Goal: Book appointment/travel/reservation

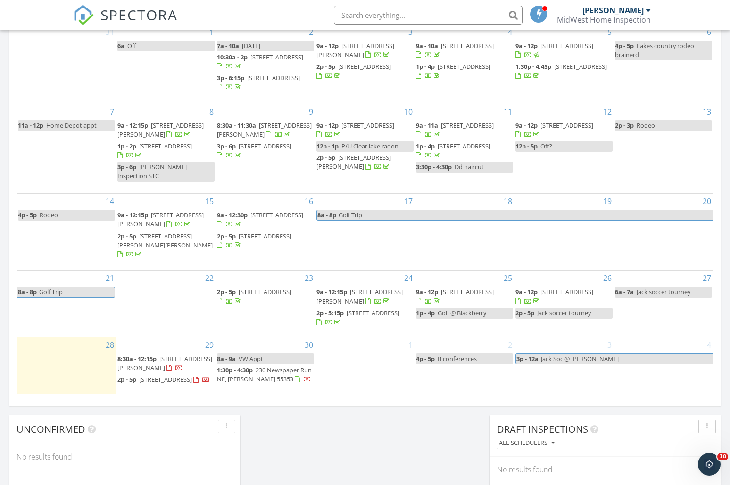
scroll to position [873, 745]
click at [351, 369] on div "1" at bounding box center [365, 366] width 99 height 56
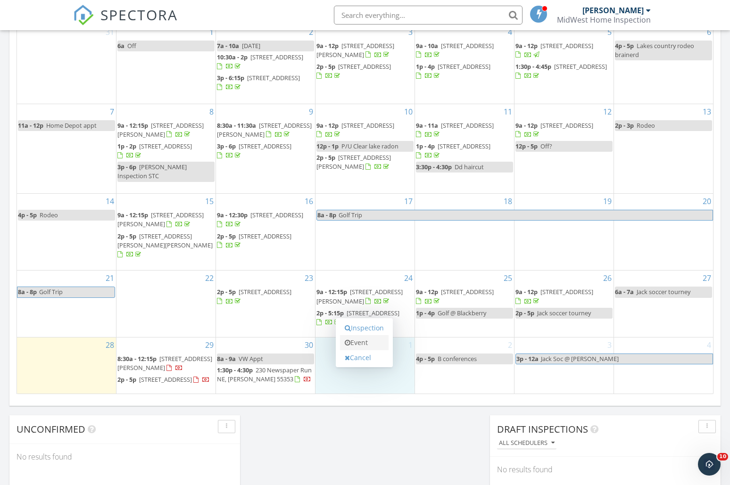
click at [364, 343] on link "Event" at bounding box center [364, 342] width 49 height 15
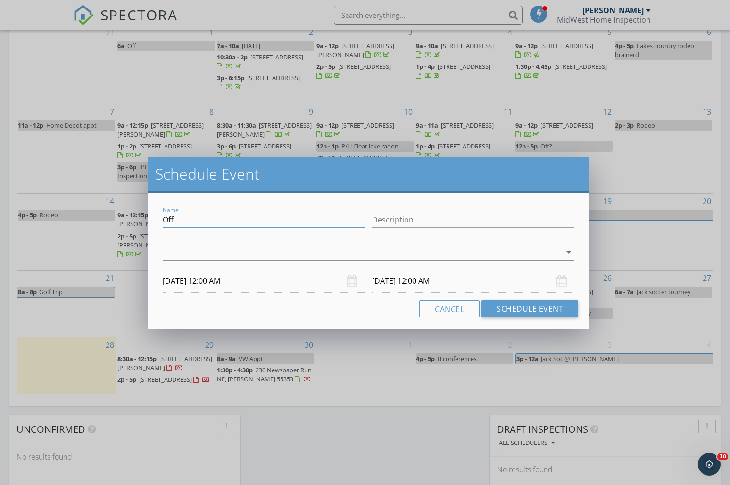
click at [192, 225] on input "Off" at bounding box center [264, 220] width 202 height 16
type input "amy inspection cold spring"
click at [179, 245] on div at bounding box center [362, 253] width 399 height 16
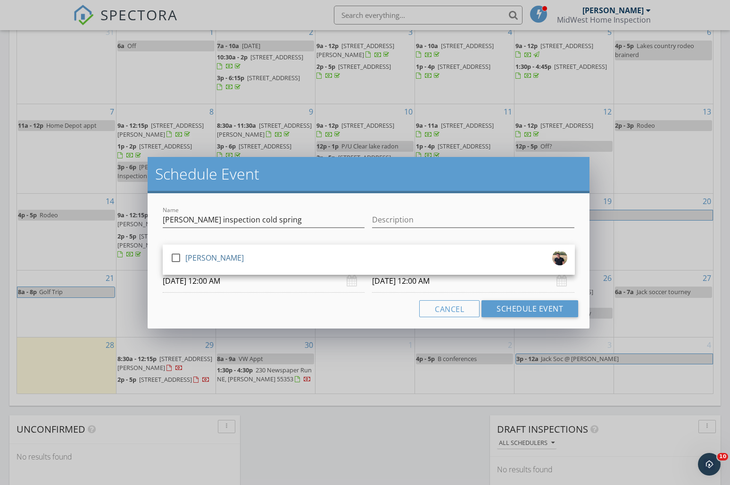
click at [179, 245] on div "check_box_outline_blank Darin Morrison" at bounding box center [369, 260] width 412 height 30
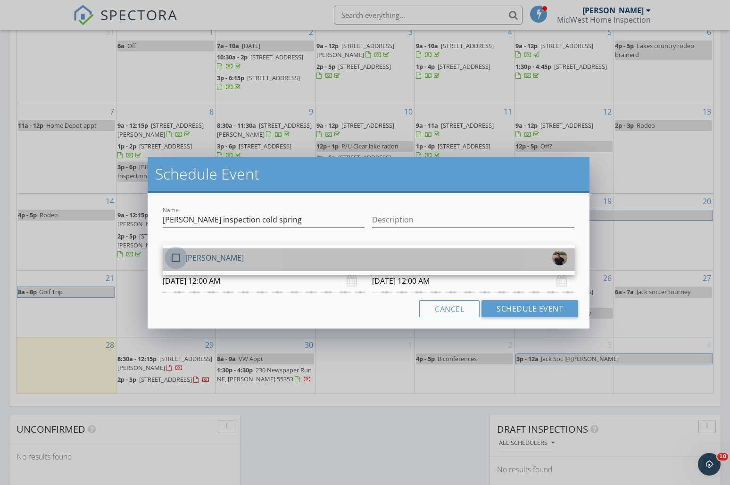
click at [182, 255] on div at bounding box center [176, 258] width 16 height 16
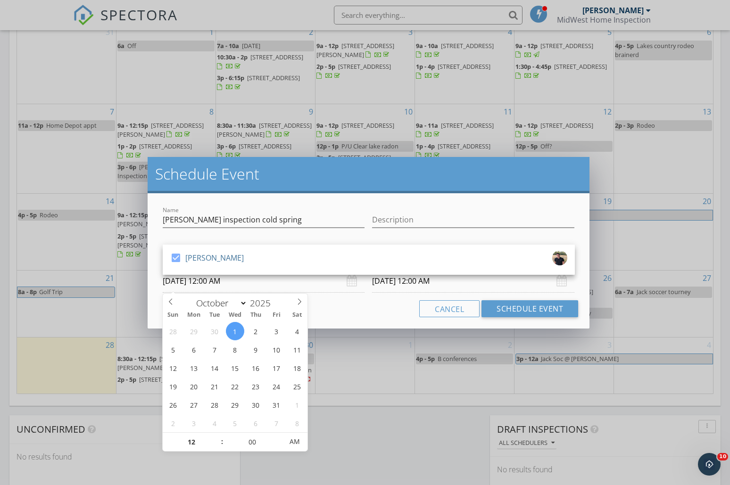
click at [206, 283] on input "10/01/2025 12:00 AM" at bounding box center [264, 281] width 202 height 23
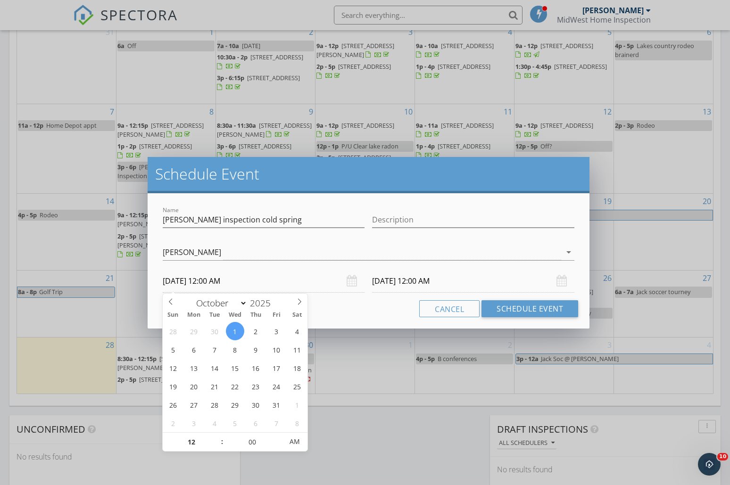
click at [221, 438] on span ":" at bounding box center [222, 442] width 3 height 19
type input "01"
type input "10/01/2025 1:00 AM"
click at [219, 438] on span at bounding box center [217, 437] width 7 height 9
type input "02"
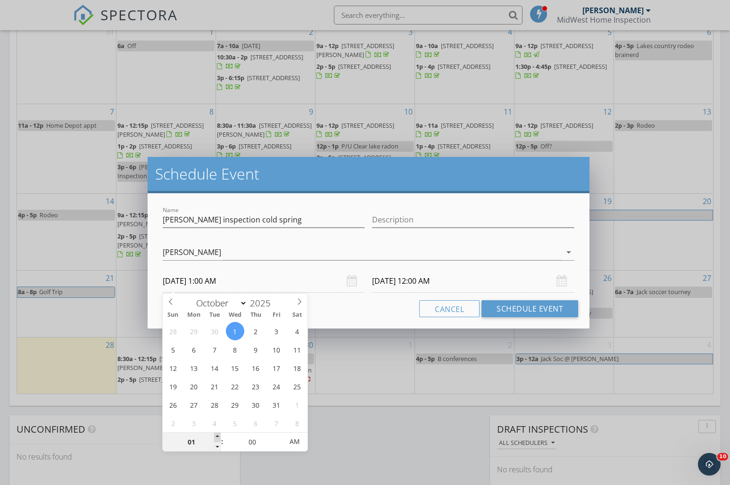
type input "10/01/2025 2:00 AM"
click at [218, 438] on span at bounding box center [217, 437] width 7 height 9
type input "10/02/2025 2:00 AM"
type input "10/01/2025 2:00 PM"
click at [295, 445] on span "AM" at bounding box center [295, 442] width 26 height 19
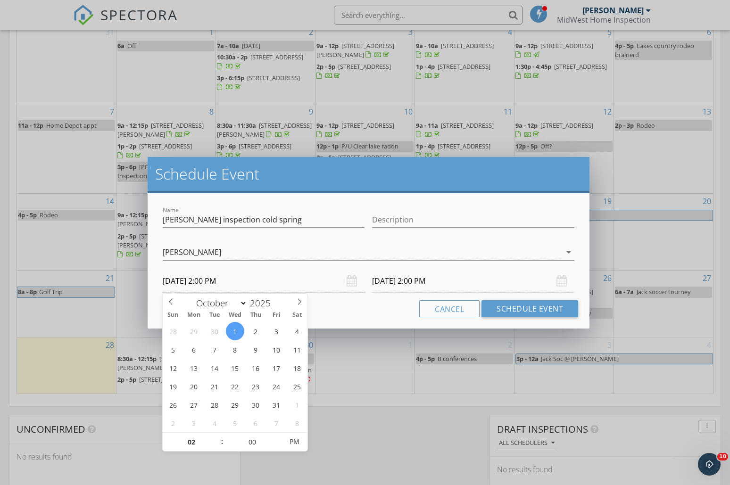
click at [380, 311] on div "Cancel Schedule Event" at bounding box center [369, 309] width 420 height 17
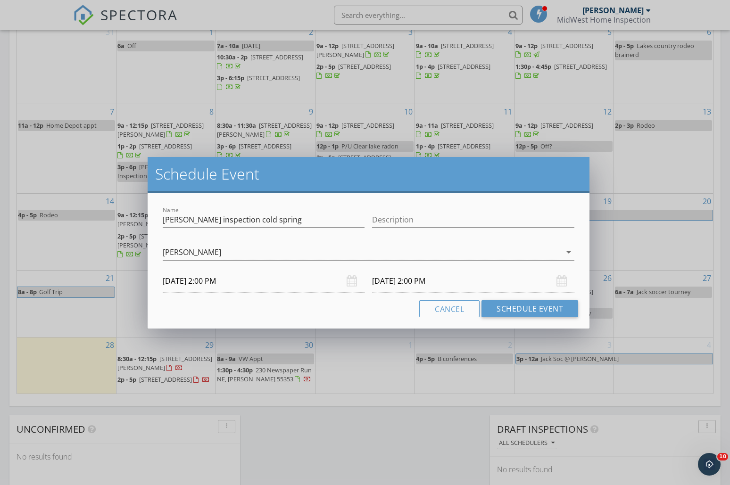
click at [406, 284] on input "10/02/2025 2:00 PM" at bounding box center [473, 281] width 202 height 23
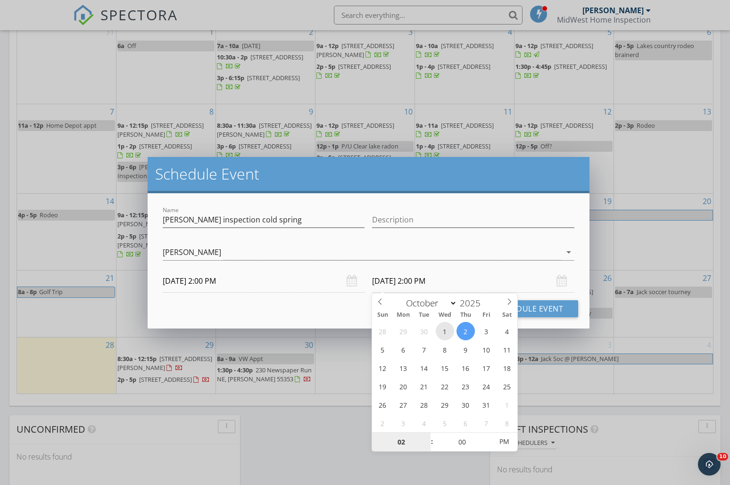
type input "10/01/2025 2:00 PM"
type input "03"
type input "10/01/2025 3:00 PM"
click at [428, 436] on span at bounding box center [427, 437] width 7 height 9
type input "04"
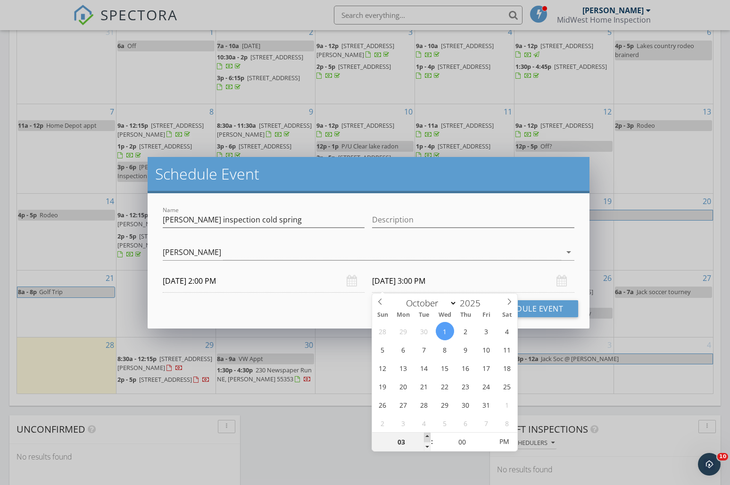
type input "10/01/2025 4:00 PM"
click at [428, 436] on span at bounding box center [427, 437] width 7 height 9
drag, startPoint x: 325, startPoint y: 295, endPoint x: 326, endPoint y: 302, distance: 7.2
click at [325, 295] on div "Name amy inspection cold spring Description check_box Darin Morrison Darin Morr…" at bounding box center [369, 260] width 443 height 135
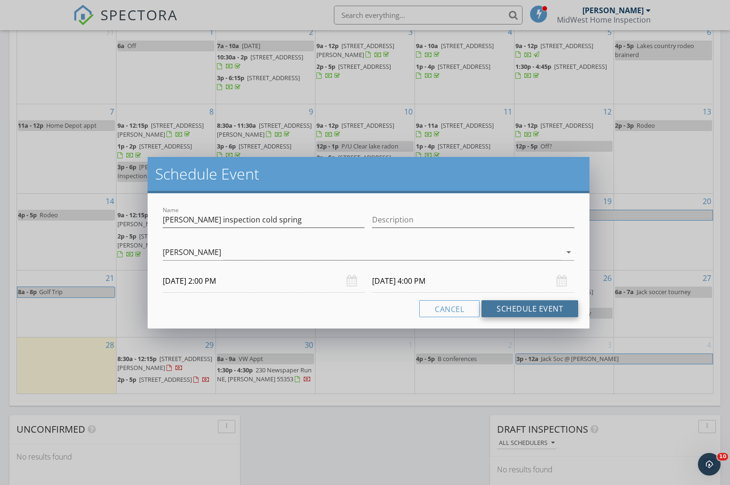
click at [511, 312] on button "Schedule Event" at bounding box center [530, 309] width 97 height 17
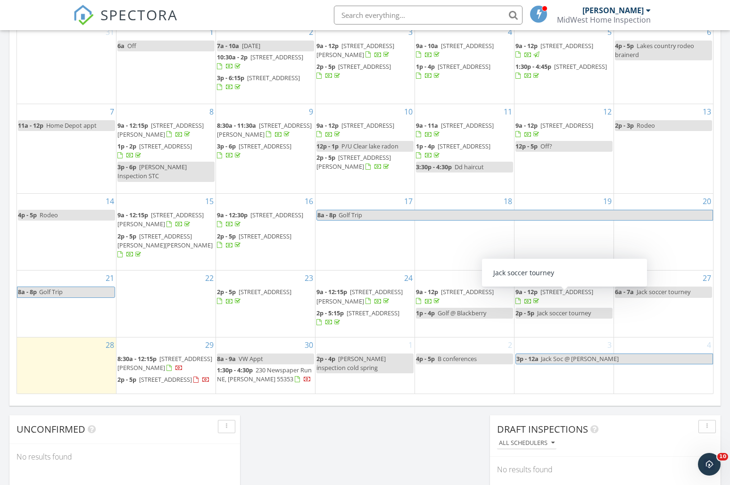
scroll to position [391, 0]
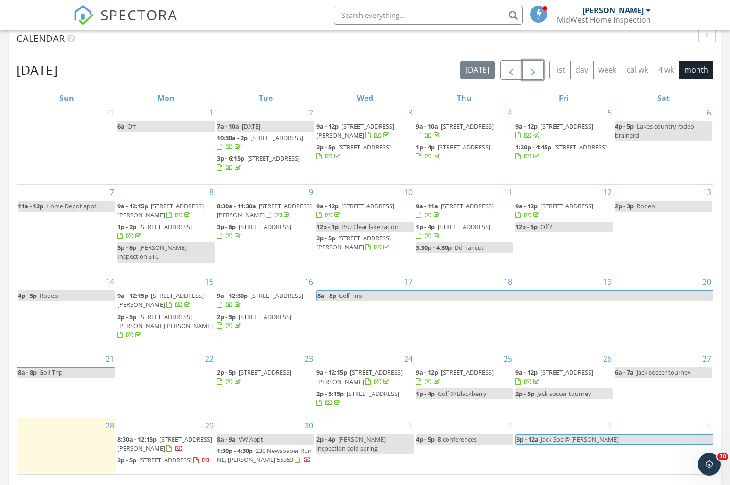
click at [539, 72] on button "button" at bounding box center [533, 69] width 22 height 19
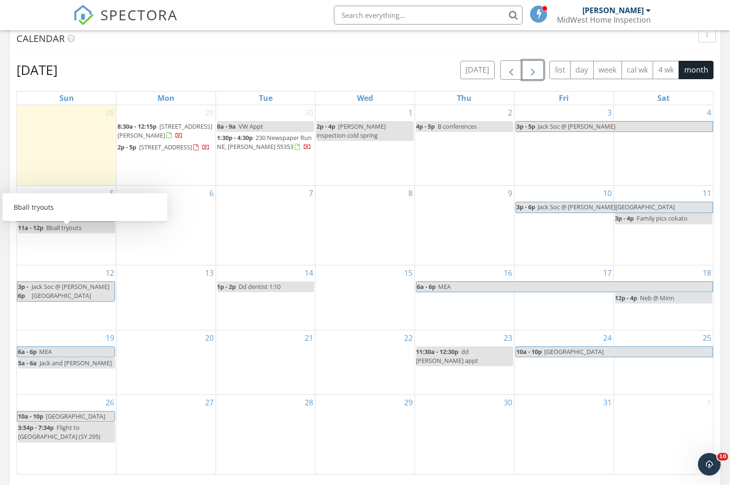
click at [49, 232] on span "Bball tryouts" at bounding box center [63, 228] width 35 height 8
select select "9"
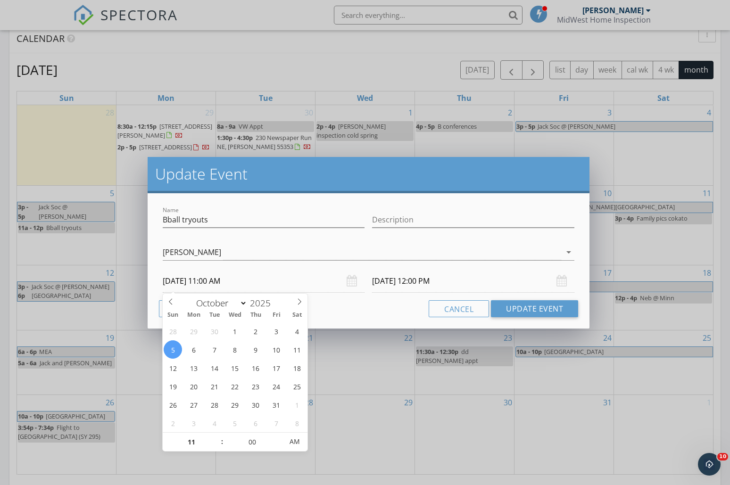
click at [196, 282] on input "10/05/2025 11:00 AM" at bounding box center [264, 281] width 202 height 23
click at [221, 435] on span ":" at bounding box center [222, 442] width 3 height 19
type input "12"
type input "10/05/2025 12:00 PM"
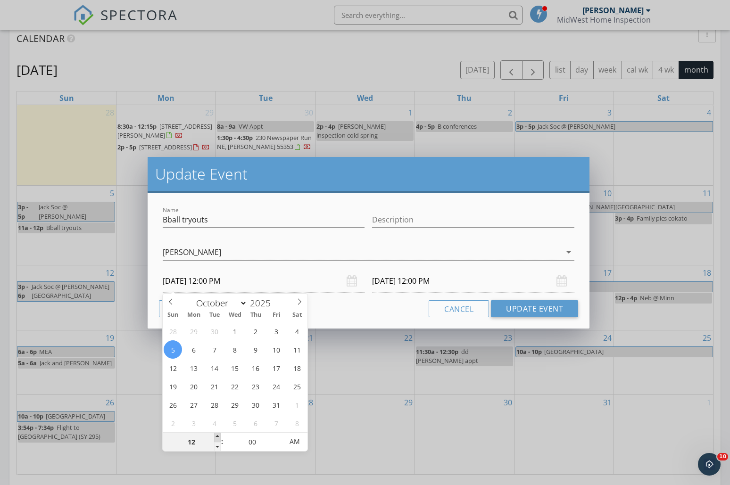
click at [218, 436] on span at bounding box center [217, 437] width 7 height 9
type input "01"
type input "10/05/2025 1:00 PM"
click at [218, 436] on span at bounding box center [217, 437] width 7 height 9
type input "02"
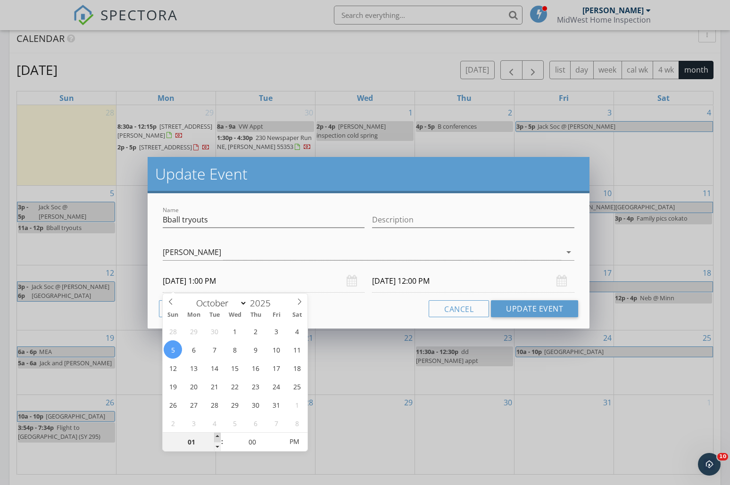
type input "10/05/2025 2:00 PM"
click at [218, 436] on span at bounding box center [217, 437] width 7 height 9
type input "10/05/2025 3:00 PM"
type input "03"
type input "10/05/2025 3:00 PM"
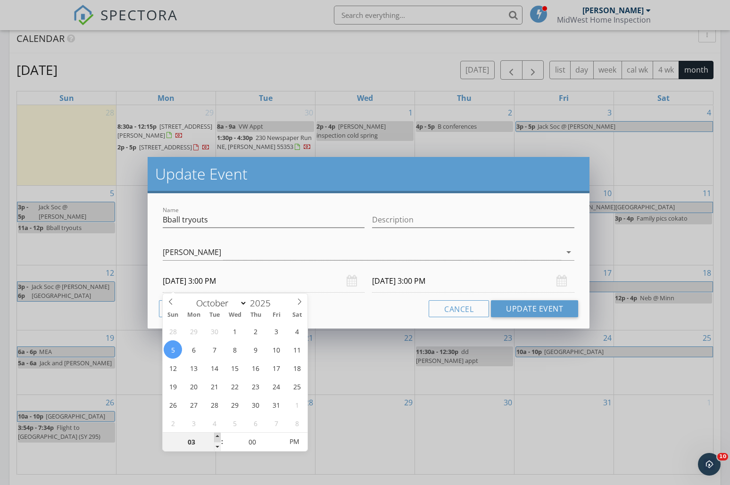
click at [218, 436] on span at bounding box center [217, 437] width 7 height 9
type input "10/05/2025 4:00 PM"
type input "04"
type input "10/05/2025 4:00 PM"
click at [218, 436] on span at bounding box center [217, 437] width 7 height 9
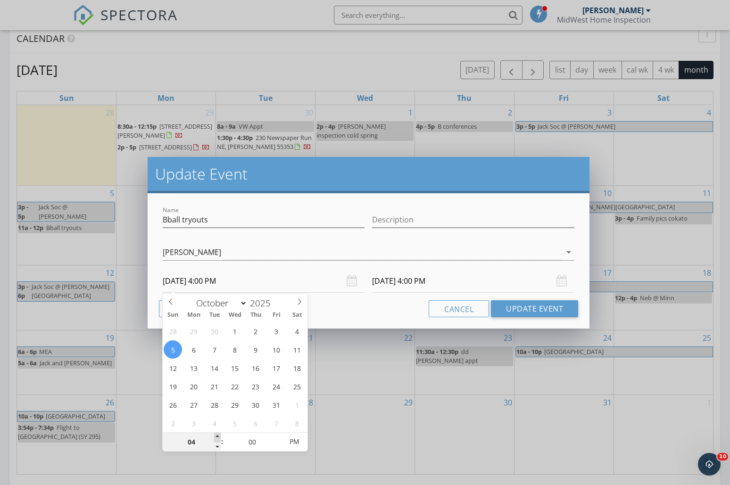
type input "10/05/2025 5:00 PM"
type input "05"
type input "10/05/2025 5:00 PM"
click at [218, 436] on span at bounding box center [217, 437] width 7 height 9
type input "10/05/2025 6:00 PM"
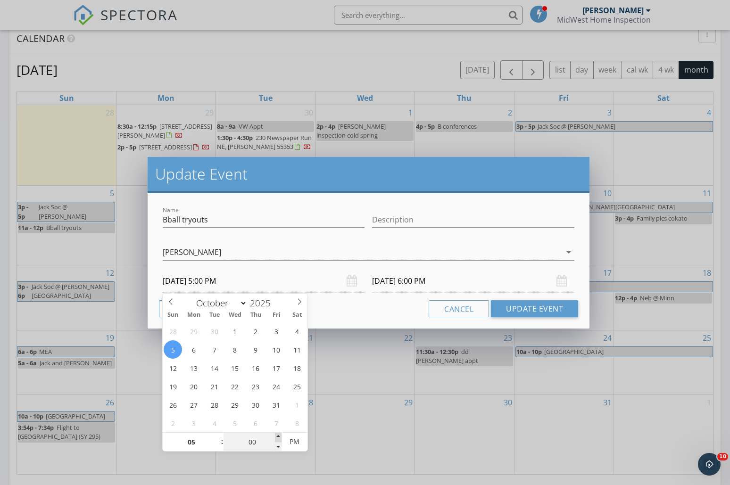
type input "05"
type input "10/05/2025 5:05 PM"
click at [281, 436] on span at bounding box center [278, 437] width 7 height 9
type input "10"
type input "10/05/2025 5:10 PM"
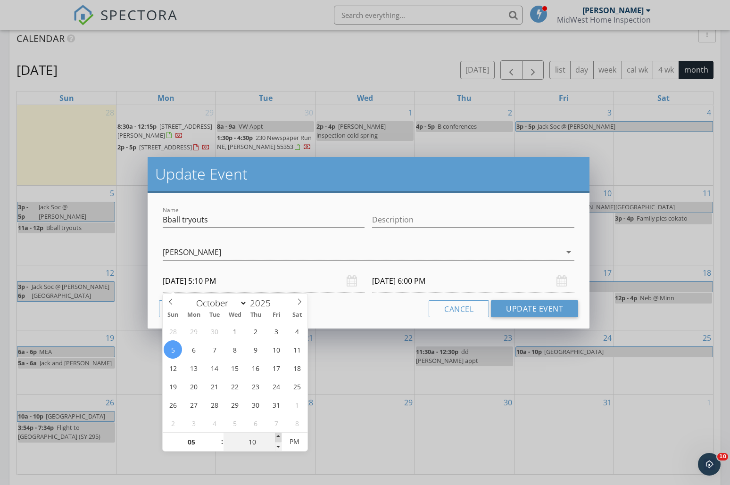
click at [281, 436] on span at bounding box center [278, 437] width 7 height 9
type input "15"
type input "10/05/2025 5:15 PM"
click at [281, 436] on span at bounding box center [278, 437] width 7 height 9
type input "20"
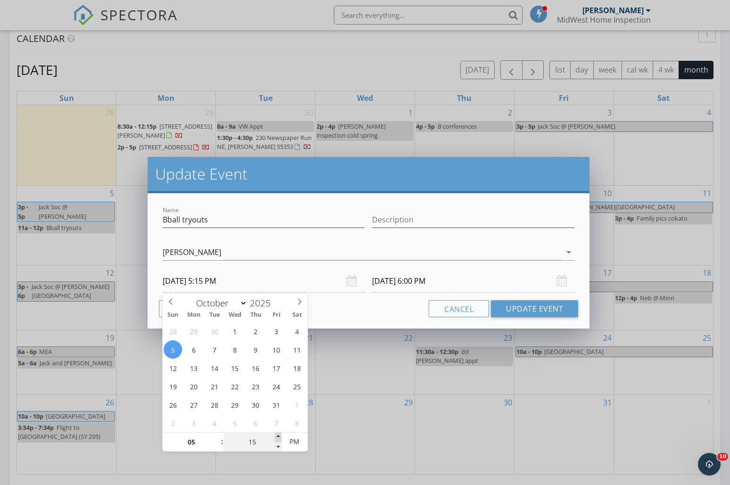
type input "10/05/2025 5:20 PM"
click at [281, 436] on span at bounding box center [278, 437] width 7 height 9
type input "10/05/2025 6:20 PM"
type input "25"
type input "10/05/2025 5:25 PM"
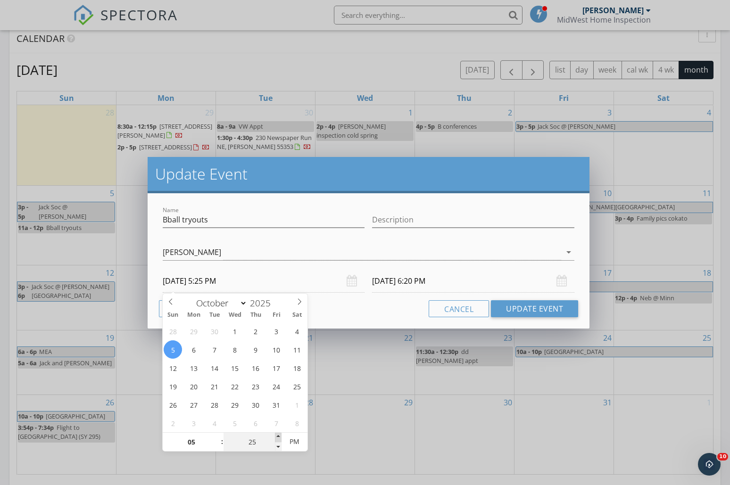
click at [280, 436] on span at bounding box center [278, 437] width 7 height 9
type input "30"
type input "10/05/2025 5:30 PM"
click at [280, 436] on span at bounding box center [278, 437] width 7 height 9
type input "10/05/2025 6:30 PM"
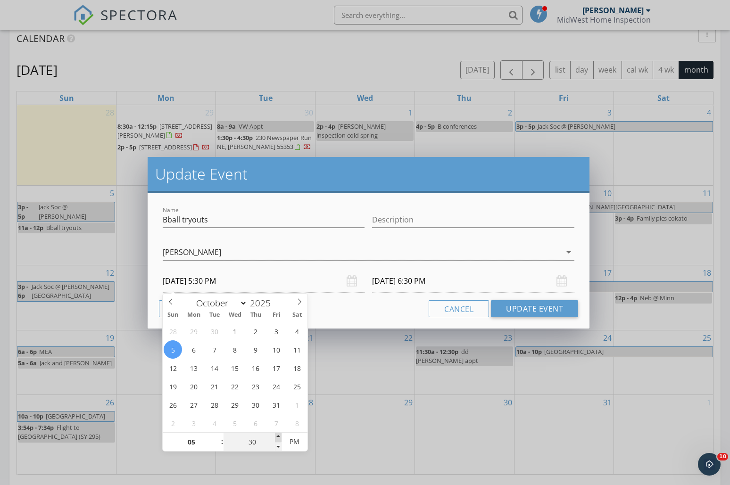
type input "35"
type input "10/05/2025 5:35 PM"
click at [280, 436] on span at bounding box center [278, 437] width 7 height 9
type input "10/05/2025 6:35 PM"
type input "40"
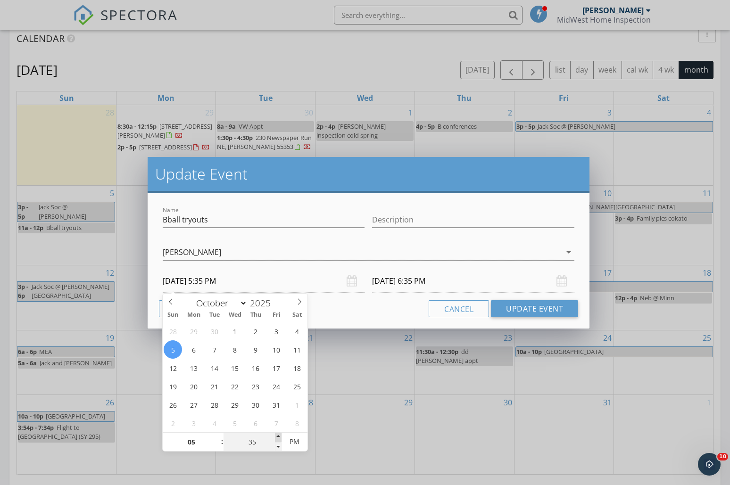
type input "10/05/2025 5:40 PM"
click at [280, 436] on span at bounding box center [278, 437] width 7 height 9
type input "40"
type input "10/05/2025 6:40 PM"
type input "45"
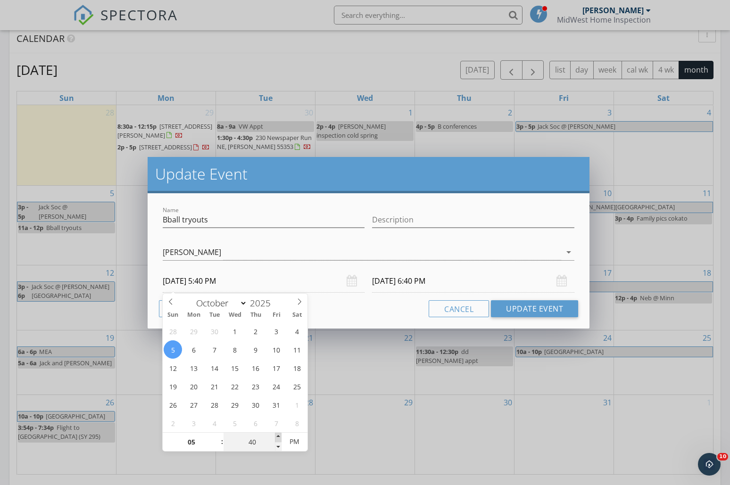
type input "10/05/2025 5:45 PM"
click at [280, 436] on span at bounding box center [278, 437] width 7 height 9
type input "45"
type input "10/05/2025 6:45 PM"
click at [376, 309] on div "Cancel Update Event" at bounding box center [369, 309] width 420 height 17
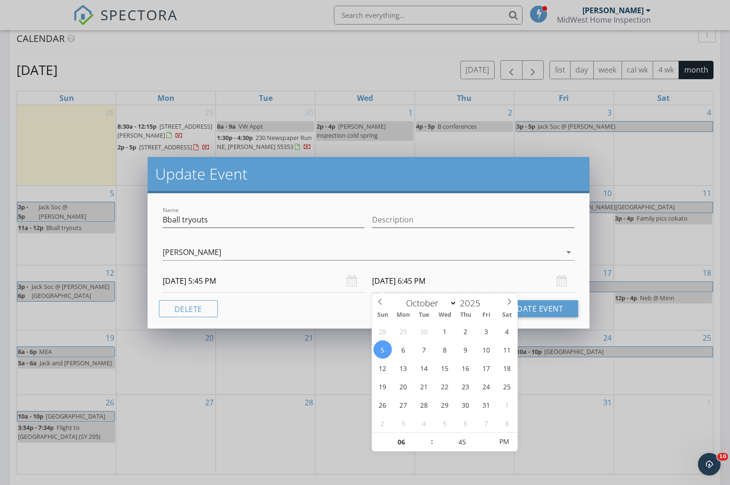
click at [405, 285] on input "10/05/2025 6:45 PM" at bounding box center [473, 281] width 202 height 23
type input "07"
type input "10/05/2025 7:45 PM"
click at [428, 434] on span at bounding box center [427, 437] width 7 height 9
click at [335, 318] on div "Name Bball tryouts Description Darin Morrison Darin Morrison arrow_drop_down 10…" at bounding box center [369, 260] width 443 height 135
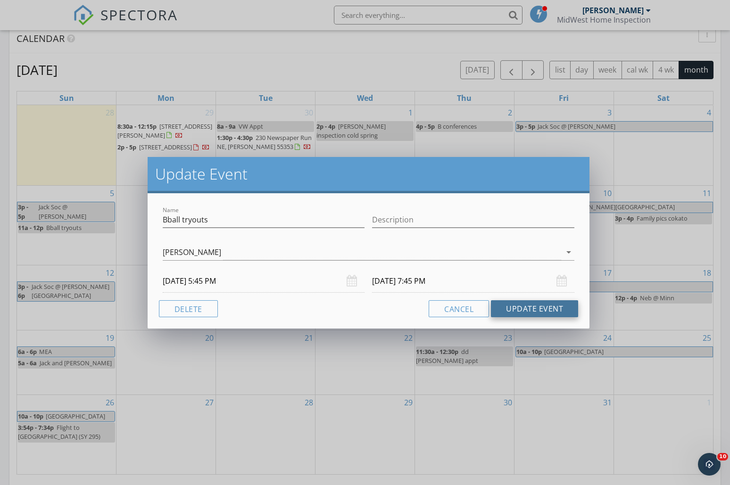
click at [530, 301] on button "Update Event" at bounding box center [534, 309] width 87 height 17
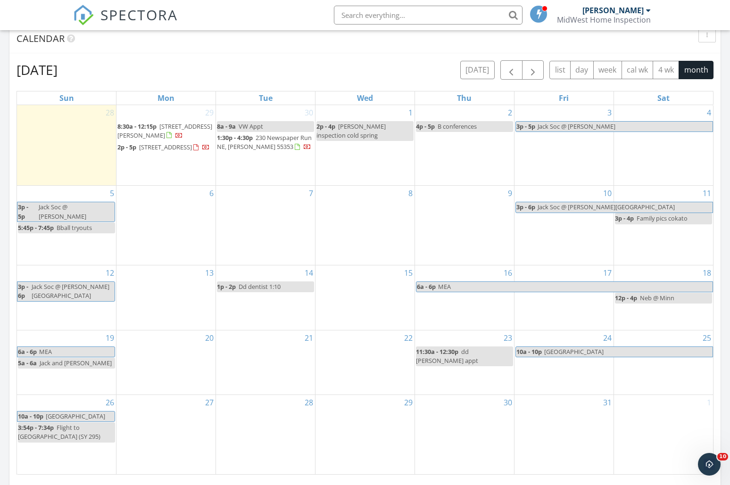
click at [69, 232] on span "Bball tryouts" at bounding box center [74, 228] width 35 height 8
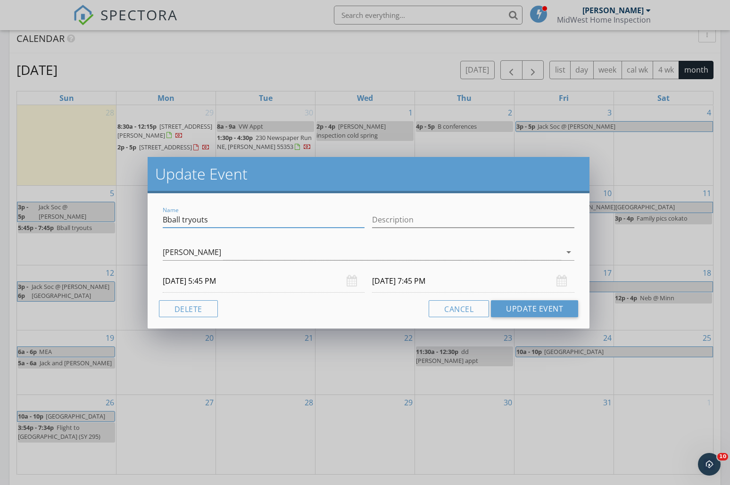
click at [224, 225] on input "Bball tryouts" at bounding box center [264, 220] width 202 height 16
type input "Bball tryouts - boys 6th grade"
click at [524, 307] on button "Update Event" at bounding box center [534, 309] width 87 height 17
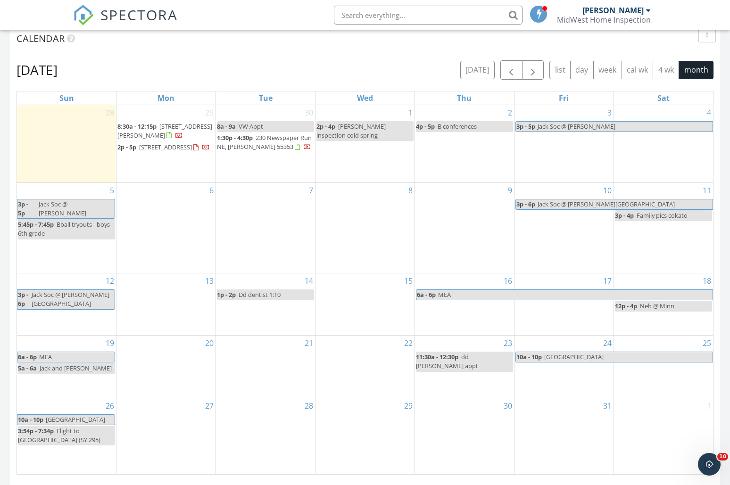
click at [90, 217] on span "Jack Soc @ Blaine" at bounding box center [76, 209] width 76 height 19
click at [127, 259] on div at bounding box center [365, 242] width 730 height 485
click at [507, 73] on span "button" at bounding box center [511, 70] width 11 height 11
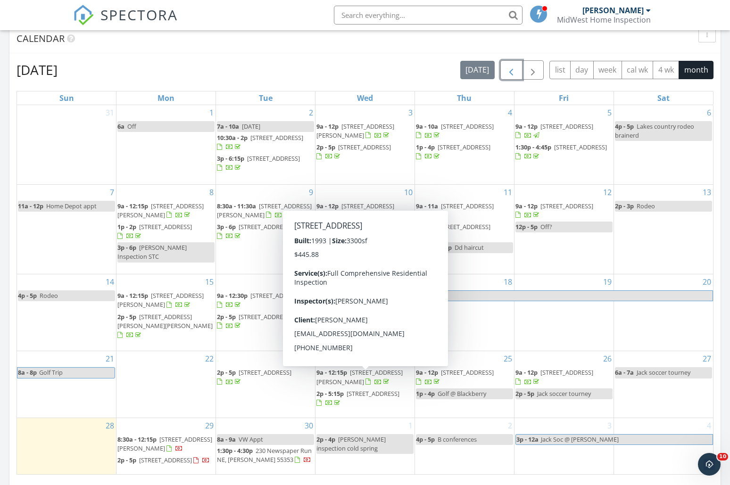
click at [358, 390] on span "624 Park Ave SE, Pierz 56364" at bounding box center [373, 394] width 53 height 8
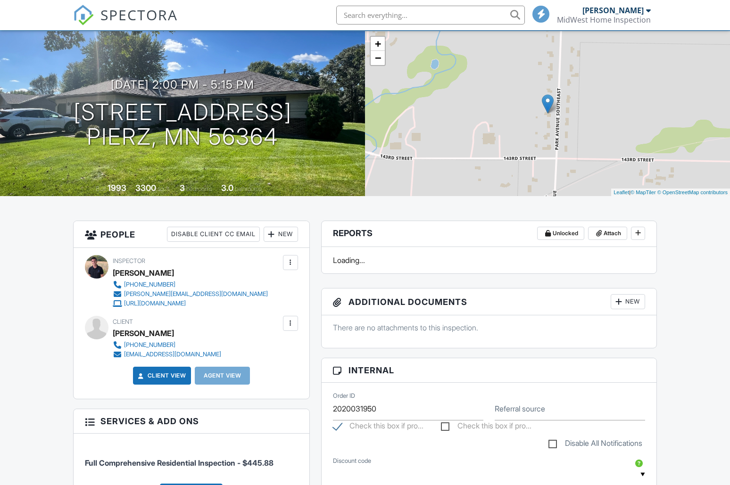
scroll to position [56, 0]
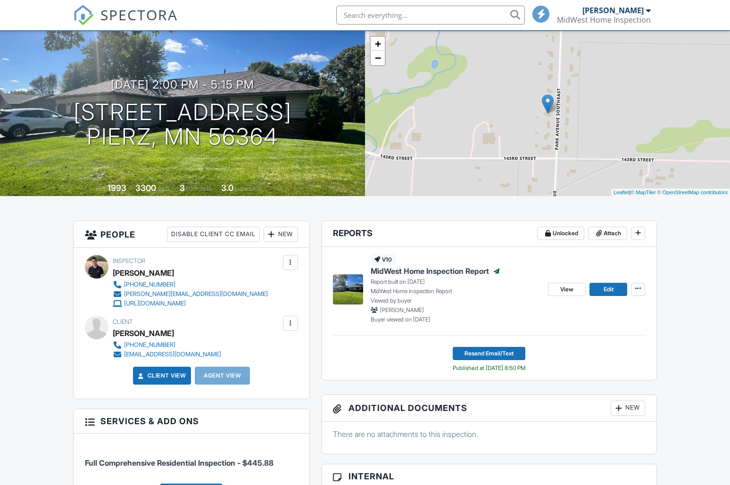
click at [156, 357] on div "[EMAIL_ADDRESS][DOMAIN_NAME]" at bounding box center [172, 355] width 97 height 8
click at [103, 17] on span "SPECTORA" at bounding box center [138, 15] width 77 height 20
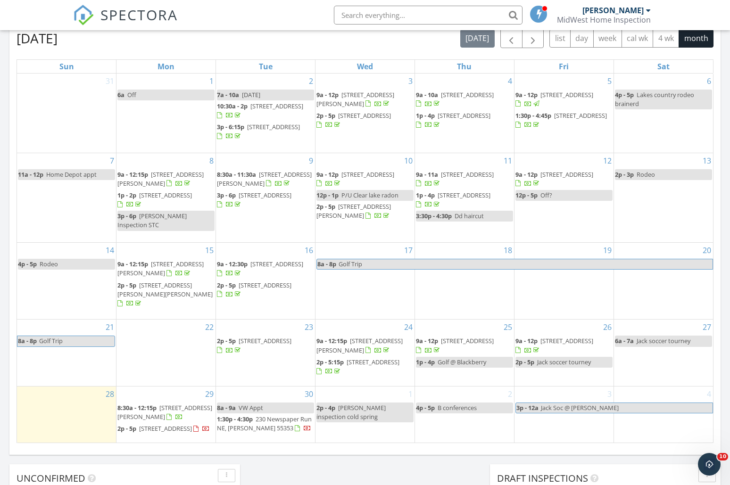
scroll to position [546, 0]
